Goal: Find specific page/section: Find specific page/section

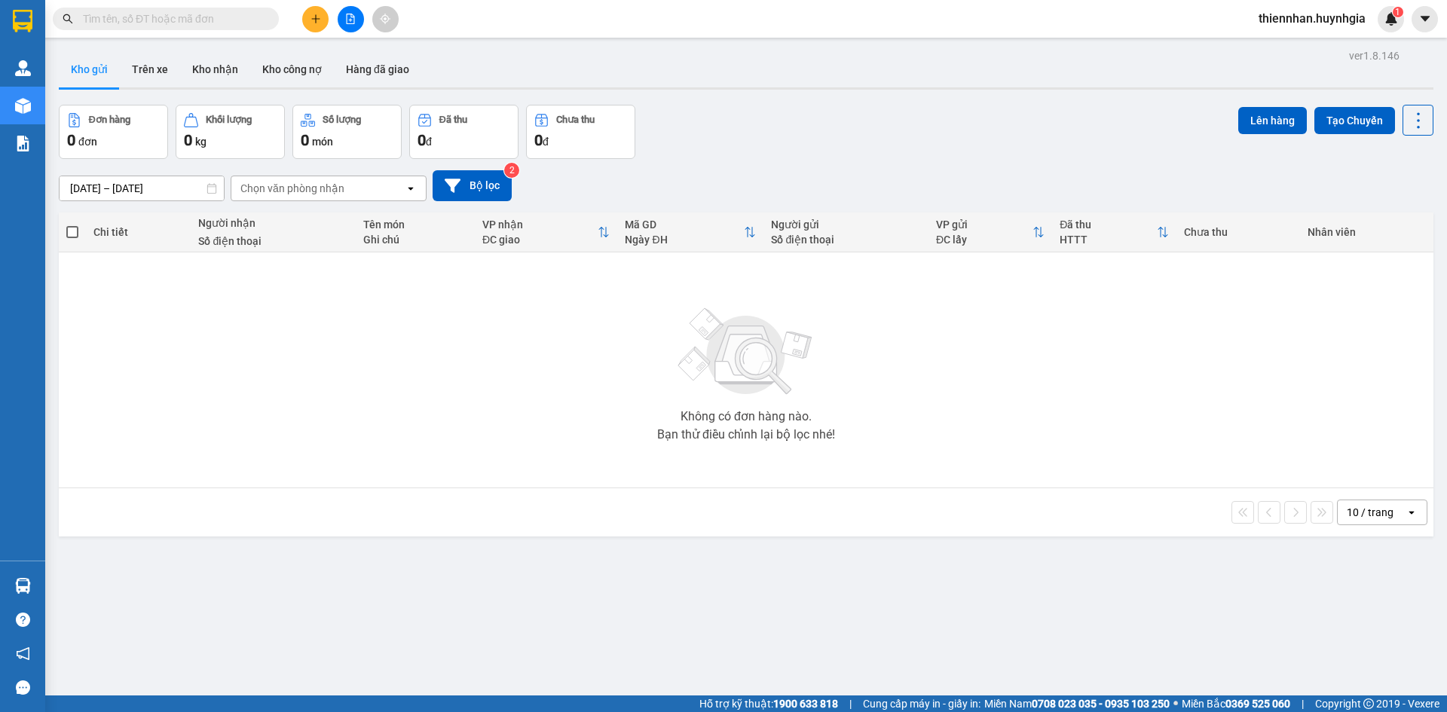
click at [178, 26] on input "text" at bounding box center [172, 19] width 178 height 17
type input "d"
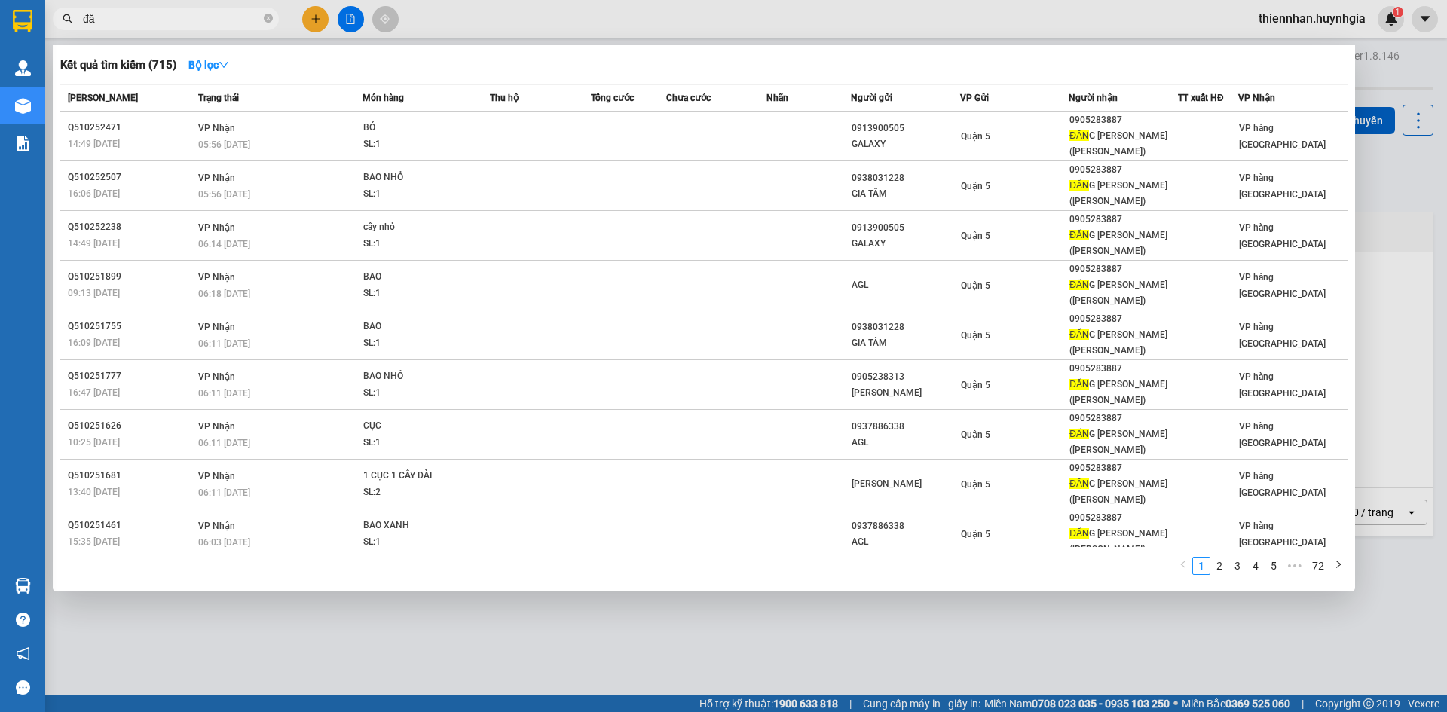
type input "đ"
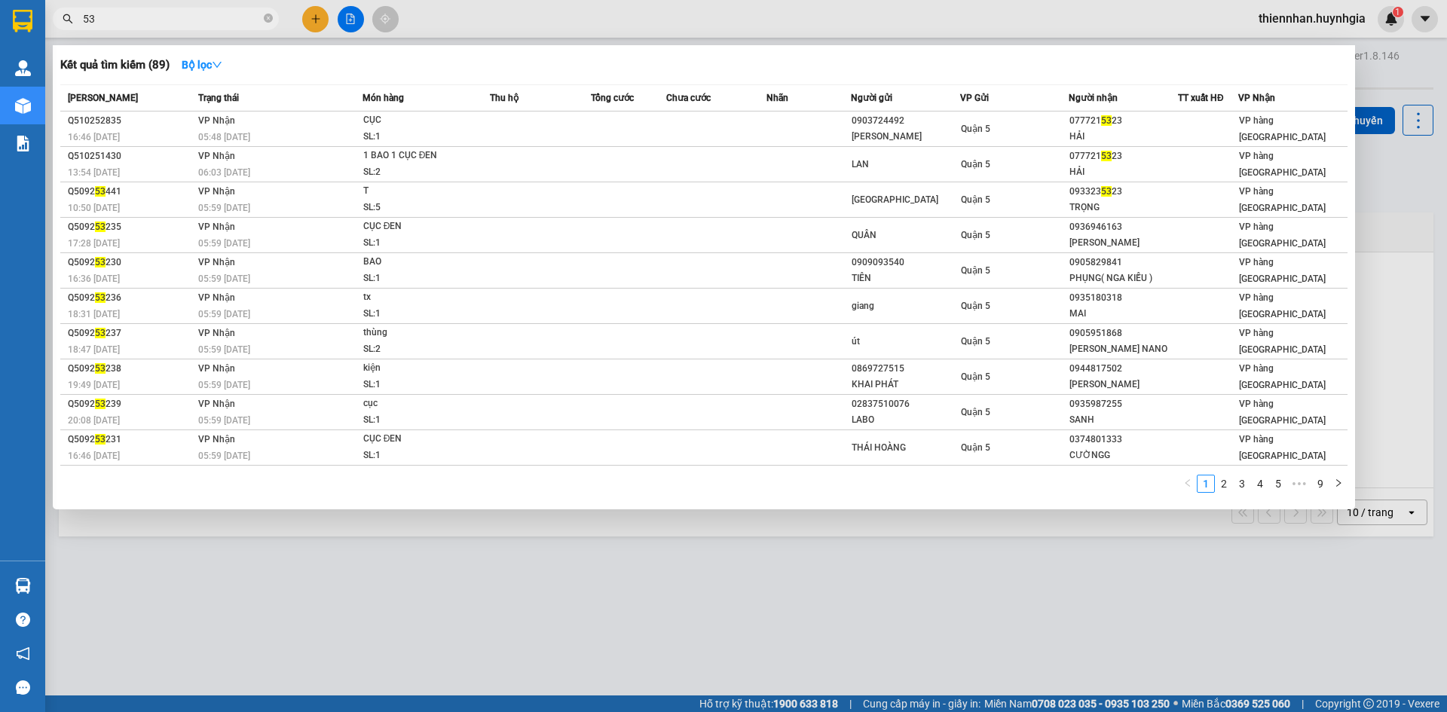
type input "5"
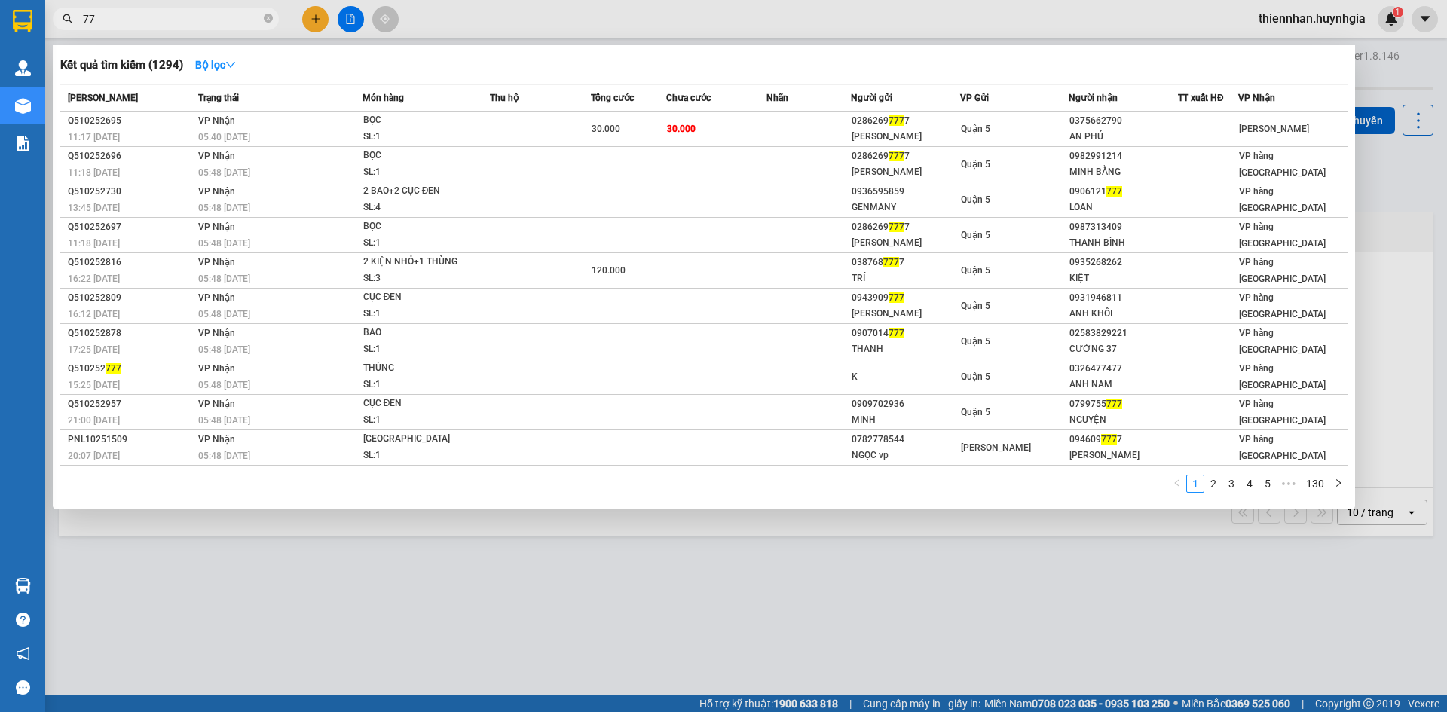
type input "7"
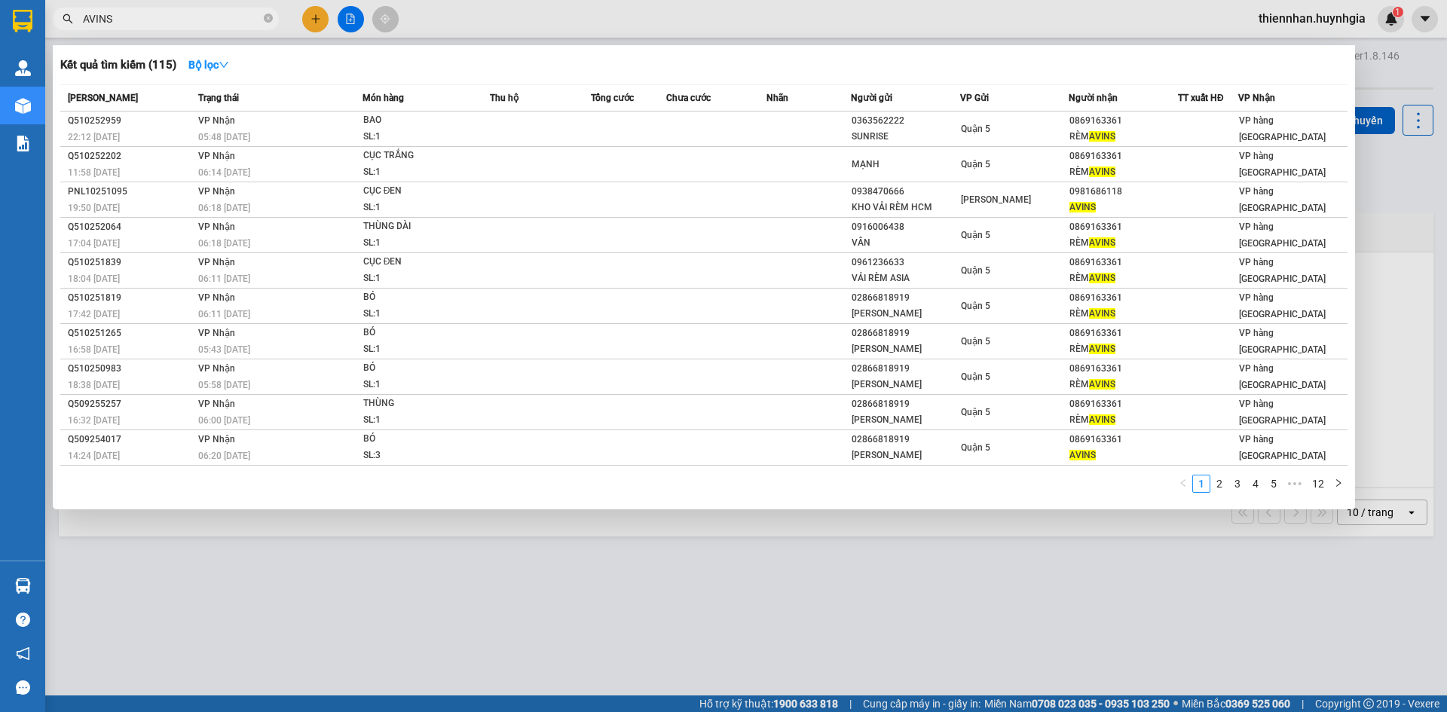
type input "AVINS"
click at [271, 20] on icon "close-circle" at bounding box center [268, 18] width 9 height 9
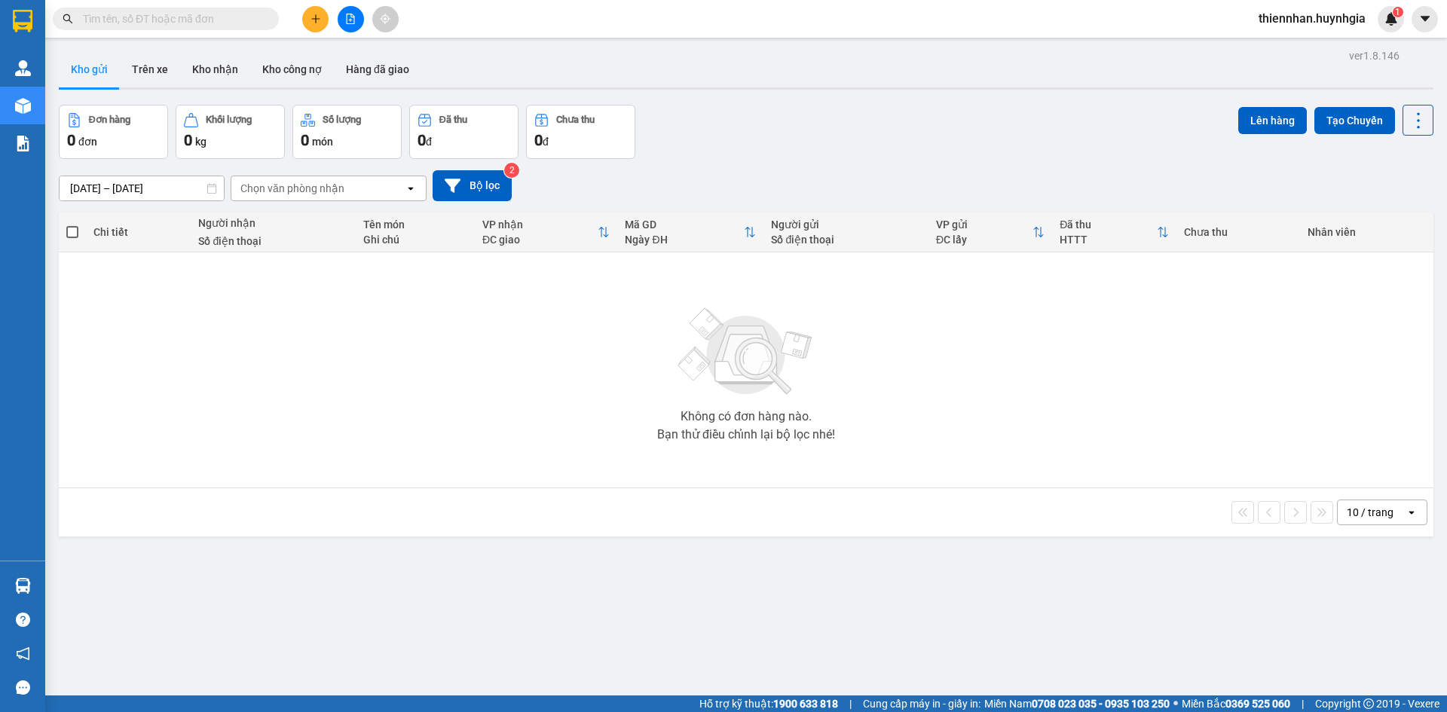
click at [180, 23] on input "text" at bounding box center [172, 19] width 178 height 17
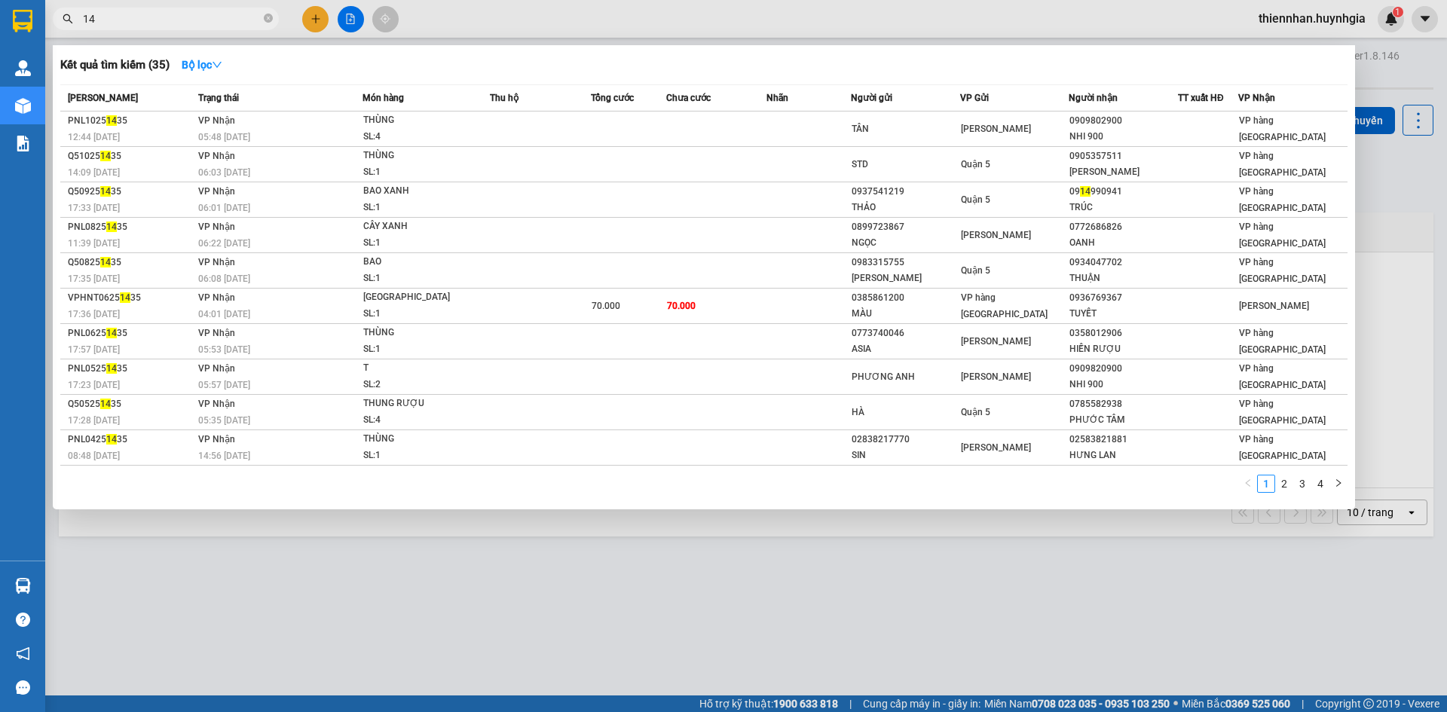
type input "1"
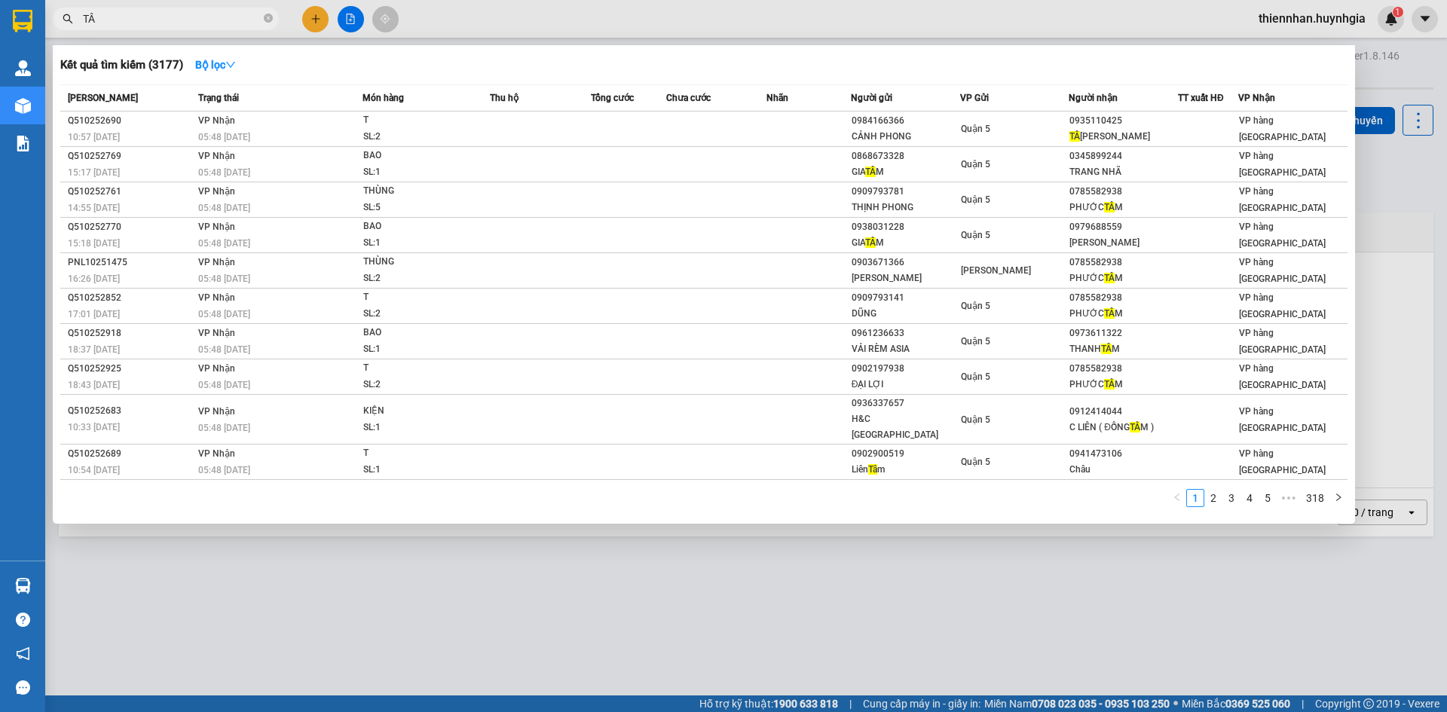
type input "T"
type input "4"
type input "974"
